Goal: Information Seeking & Learning: Learn about a topic

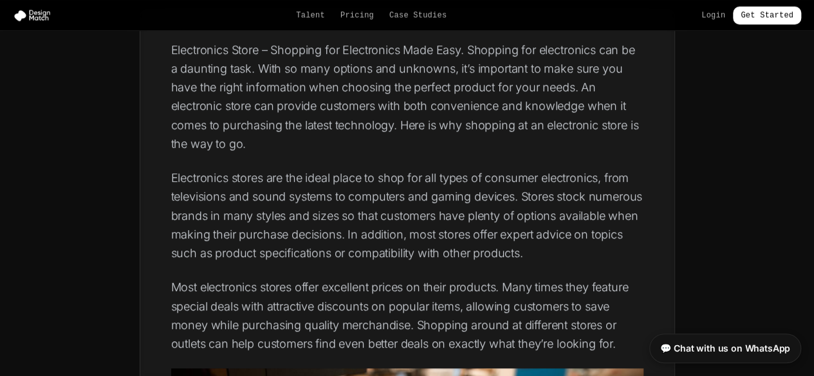
scroll to position [330, 0]
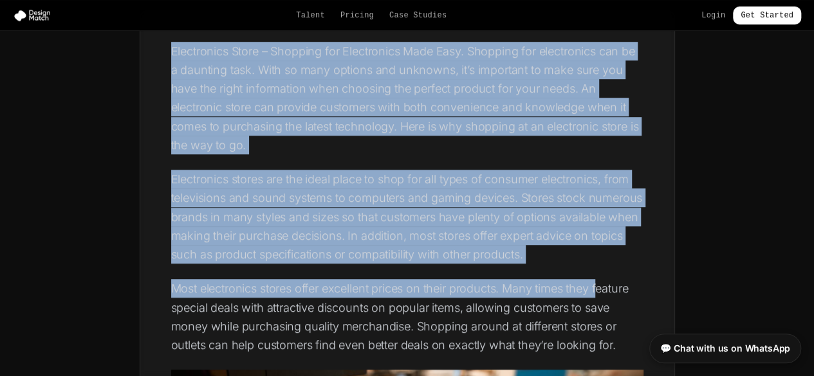
drag, startPoint x: 169, startPoint y: 45, endPoint x: 609, endPoint y: 288, distance: 502.9
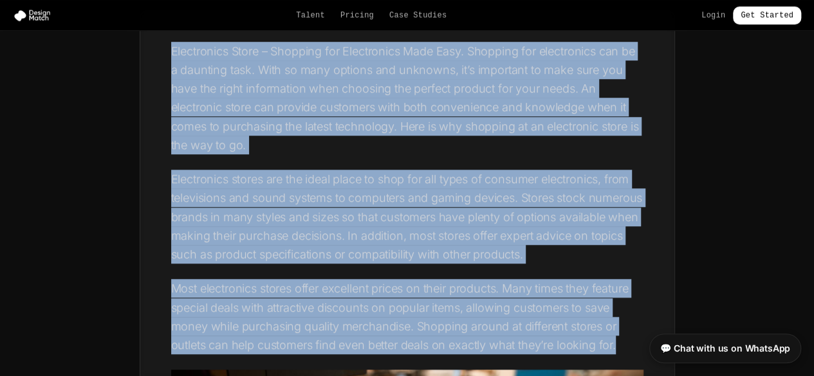
drag, startPoint x: 619, startPoint y: 342, endPoint x: 171, endPoint y: 53, distance: 533.4
copy div "Loremipsumd Sitam – Consecte adi Elitseddoei Temp Inci. Utlabore etd magnaaliqu…"
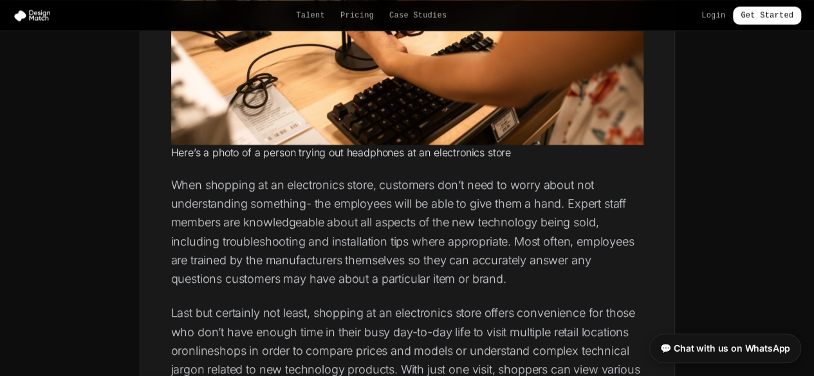
scroll to position [872, 0]
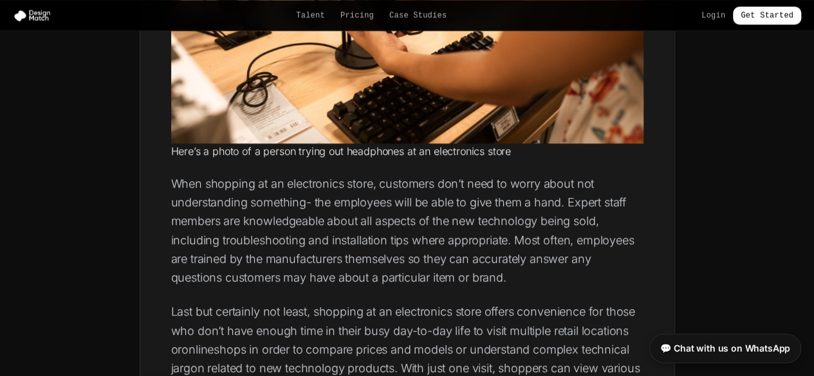
click at [557, 333] on p "Last but certainly not least, shopping at an electronics store offers convenien…" at bounding box center [407, 368] width 472 height 132
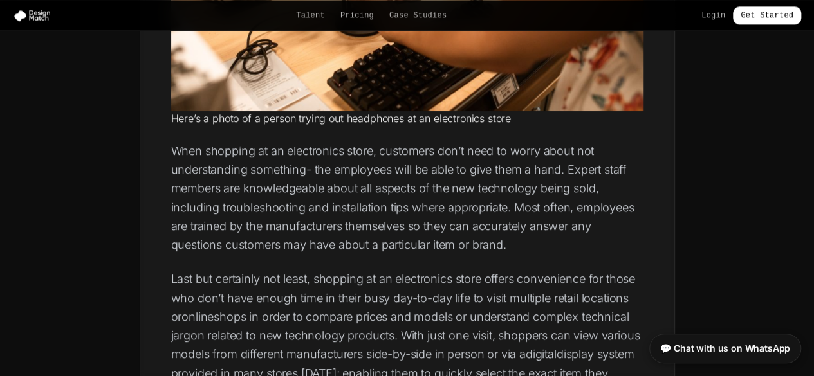
click at [561, 322] on p "Last but certainly not least, shopping at an electronics store offers convenien…" at bounding box center [407, 336] width 472 height 132
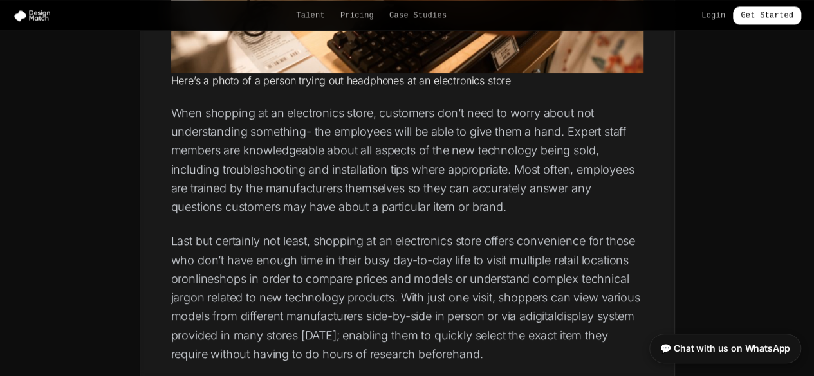
scroll to position [946, 0]
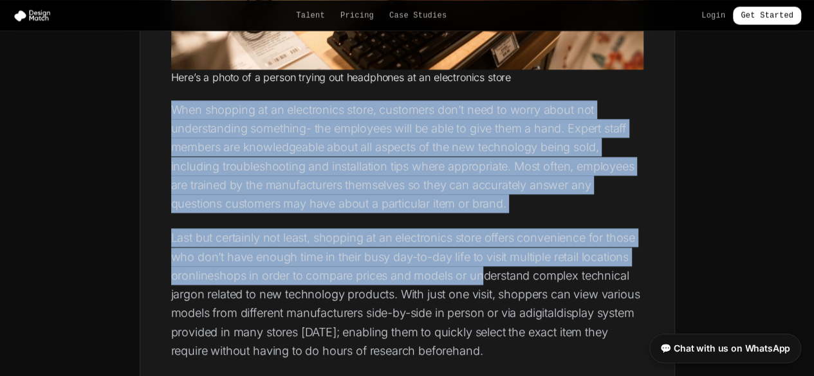
drag, startPoint x: 175, startPoint y: 105, endPoint x: 497, endPoint y: 291, distance: 371.7
click at [497, 291] on div "Electronics Store – Shopping for Electronics Made Easy. Shopping for electronic…" at bounding box center [407, 364] width 472 height 1876
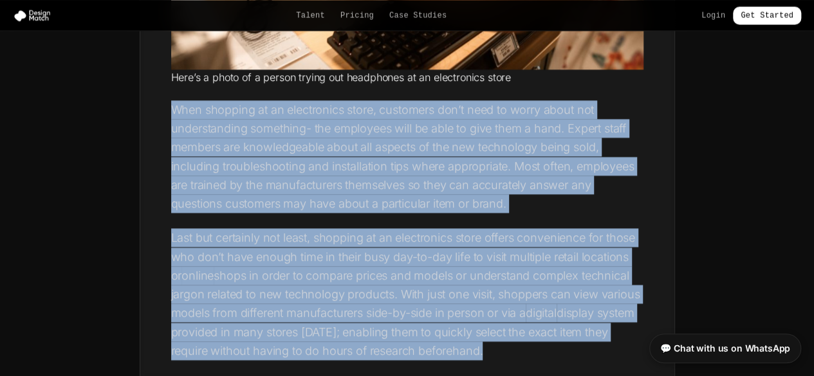
drag, startPoint x: 512, startPoint y: 343, endPoint x: 167, endPoint y: 104, distance: 420.4
click at [167, 104] on div "Electronics Store – Shopping for Electronics Made Easy. Shopping for electronic…" at bounding box center [407, 371] width 534 height 1953
copy div "Lore ipsumdol si am consectetur adipi, elitseddo eiu’t inci ut labor etdol mag …"
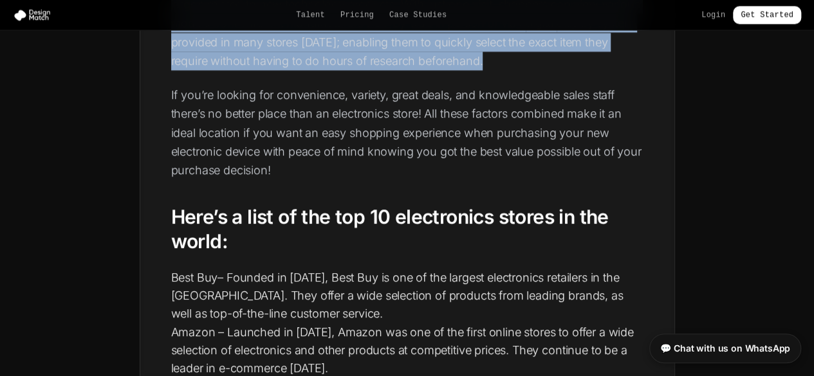
scroll to position [1237, 0]
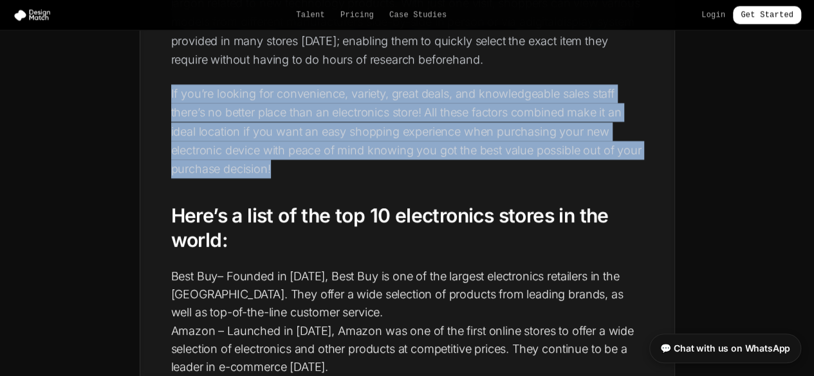
drag, startPoint x: 169, startPoint y: 87, endPoint x: 306, endPoint y: 164, distance: 156.8
click at [306, 164] on div "Electronics Store – Shopping for Electronics Made Easy. Shopping for electronic…" at bounding box center [407, 80] width 534 height 1953
copy p "If you’re looking for convenience, variety, great deals, and knowledgeable sale…"
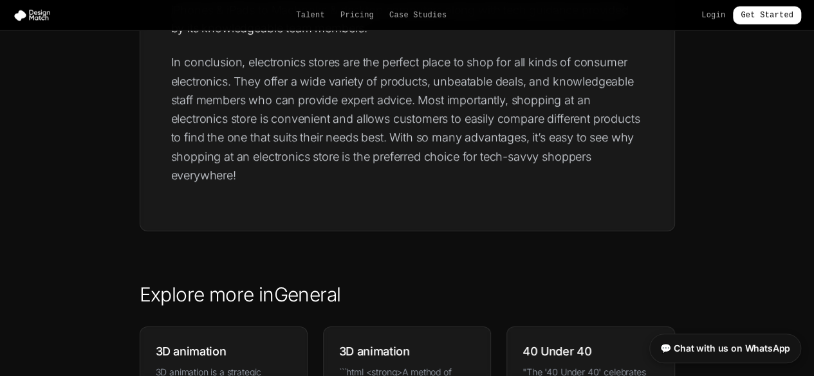
scroll to position [2066, 0]
